Goal: Information Seeking & Learning: Learn about a topic

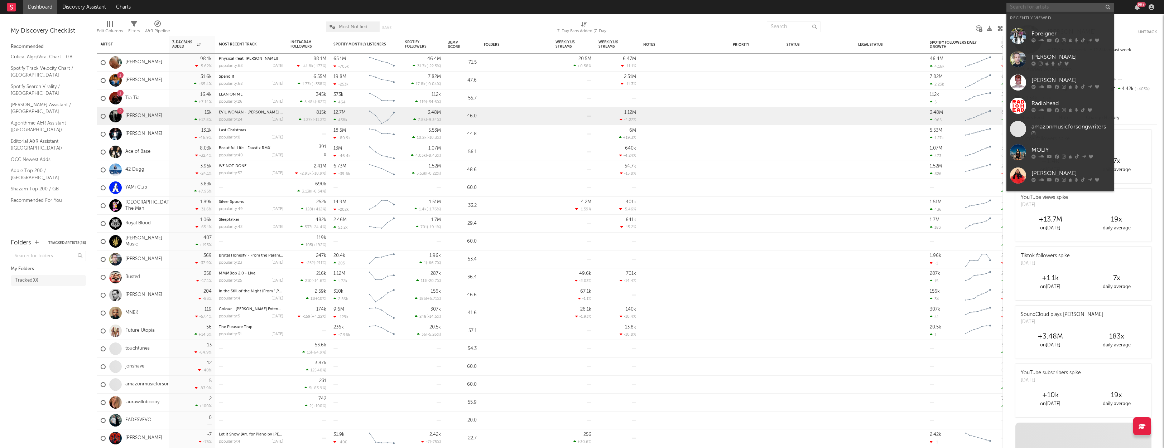
click at [1041, 10] on input "text" at bounding box center [1060, 7] width 107 height 9
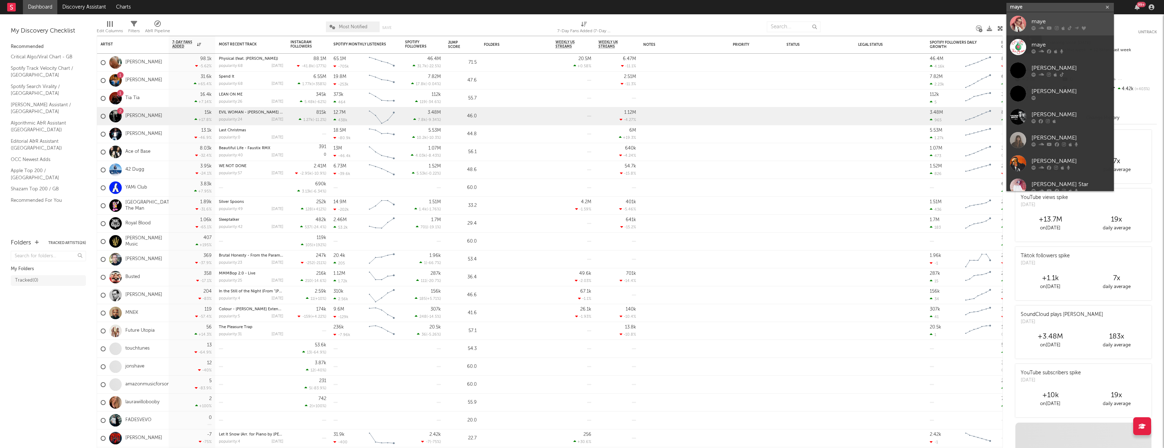
type input "maye"
click at [1071, 16] on link "maye" at bounding box center [1060, 23] width 107 height 23
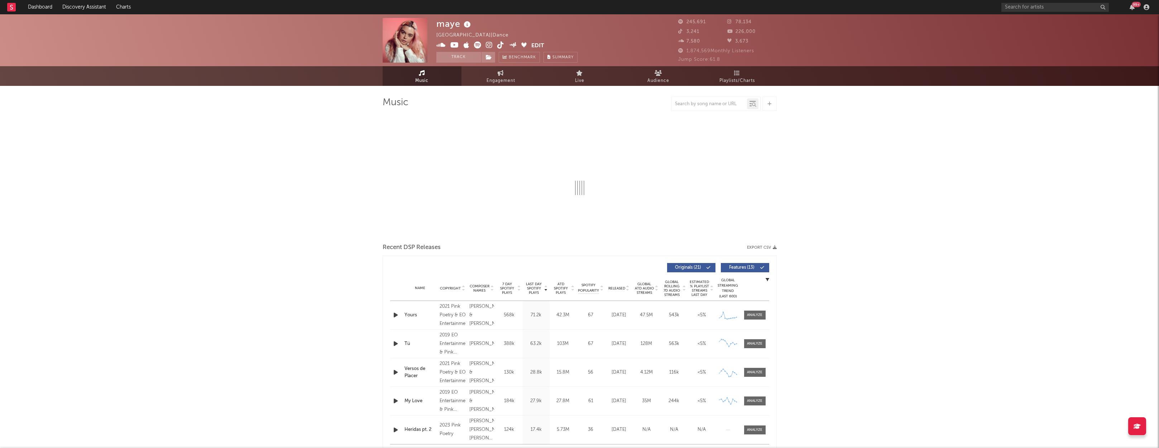
select select "6m"
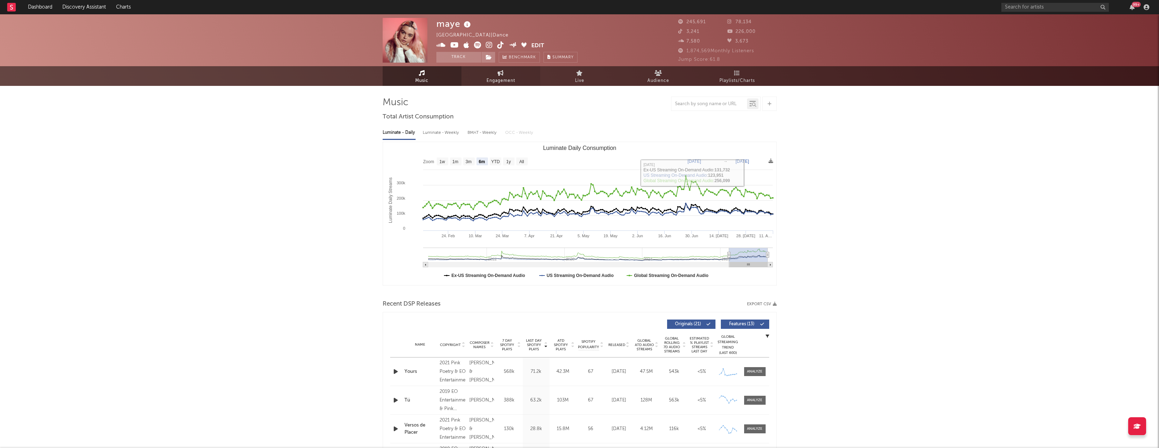
click at [497, 69] on link "Engagement" at bounding box center [500, 76] width 79 height 20
select select "1w"
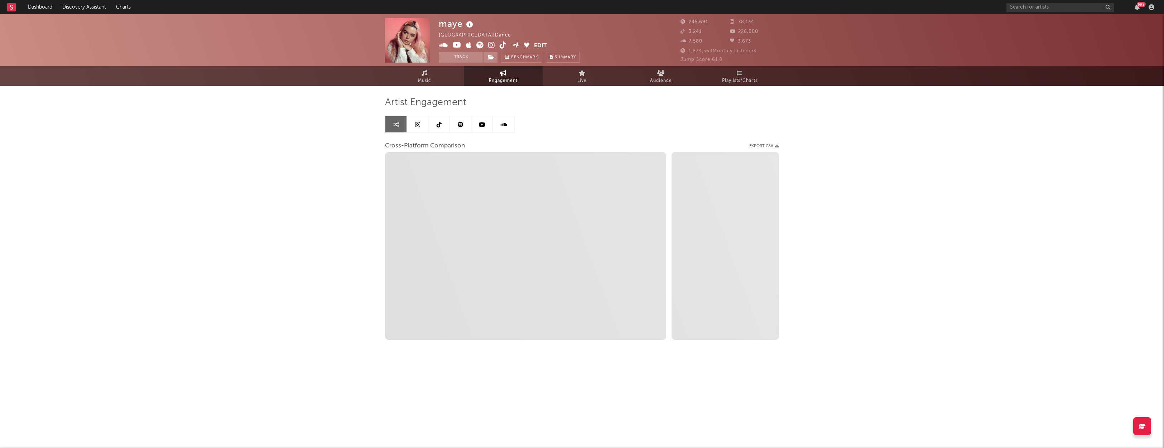
select select "1m"
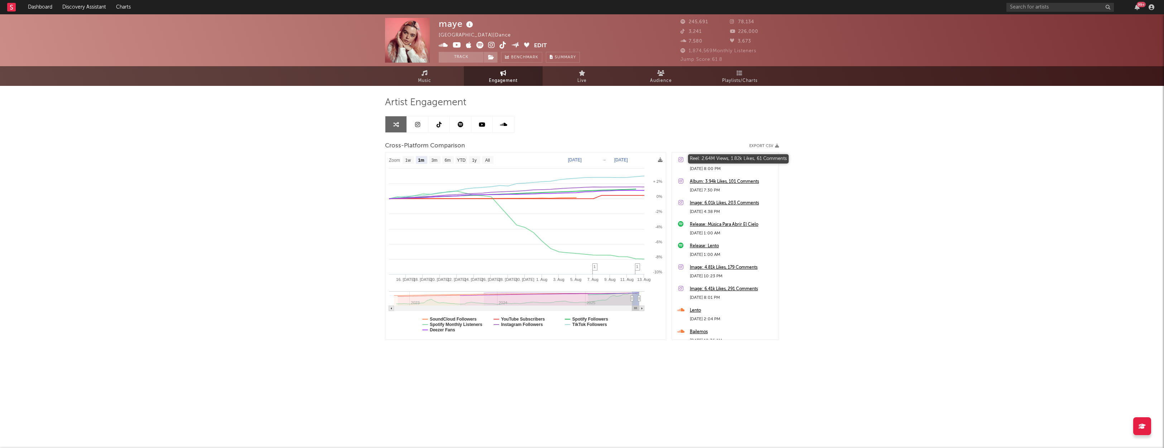
click at [745, 160] on div "Reel: 2.64M Views, 1.82k Likes, 61 Comments" at bounding box center [732, 160] width 85 height 9
click at [421, 125] on link at bounding box center [417, 124] width 21 height 16
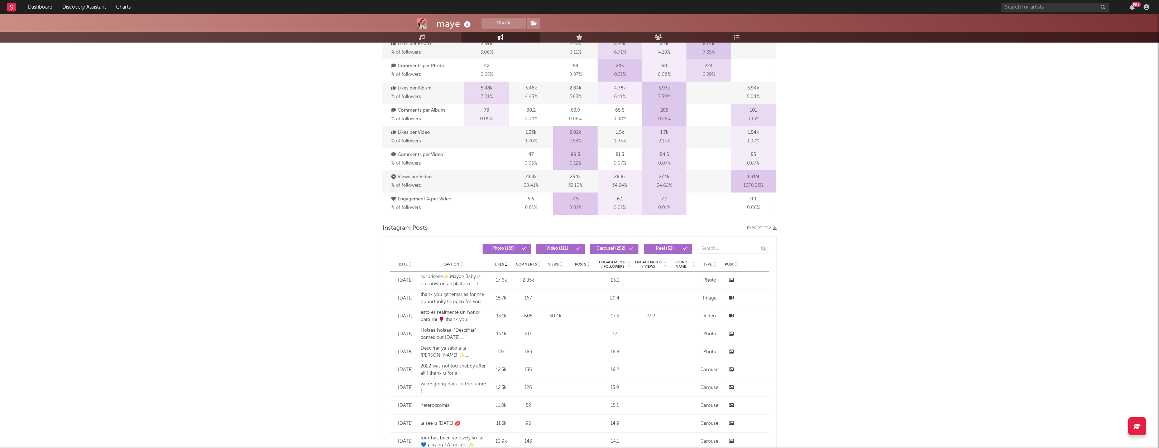
select select "6m"
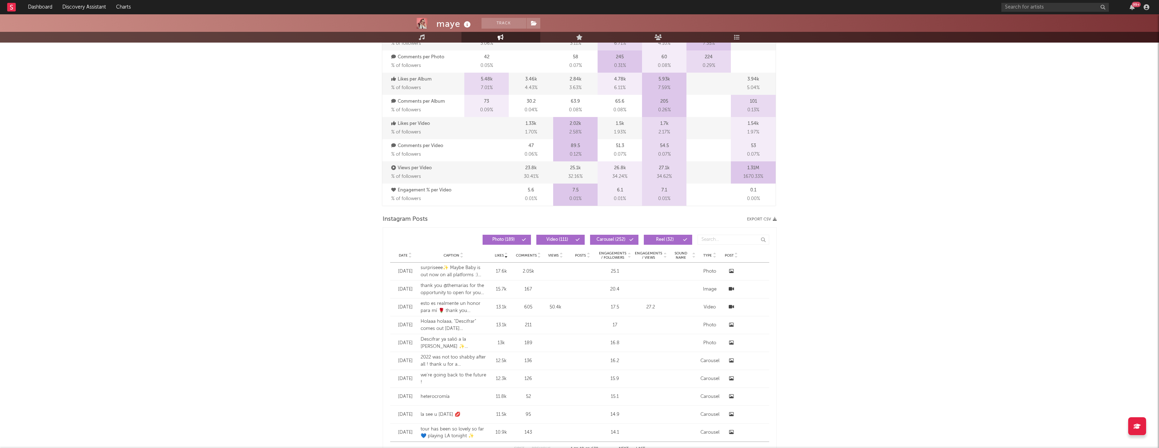
scroll to position [427, 0]
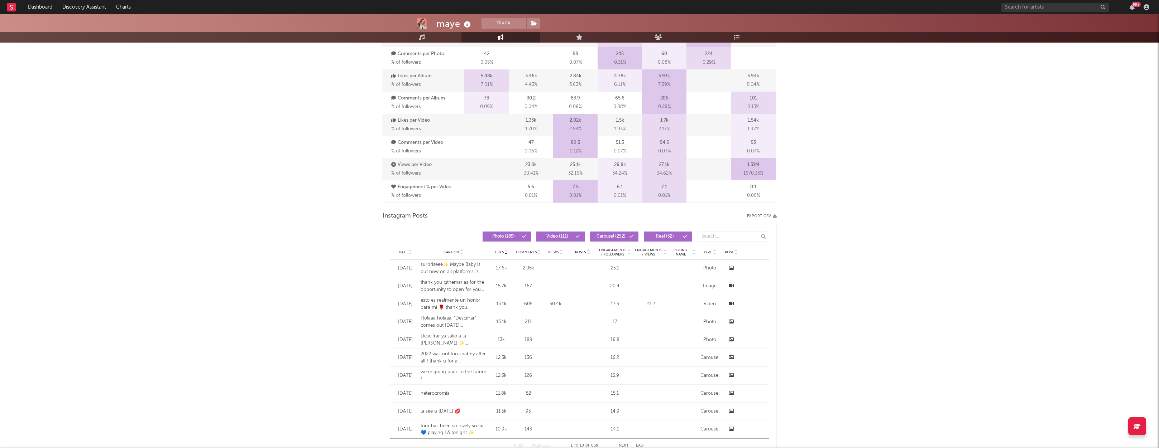
click at [400, 252] on span "Date" at bounding box center [403, 252] width 9 height 4
